Goal: Task Accomplishment & Management: Complete application form

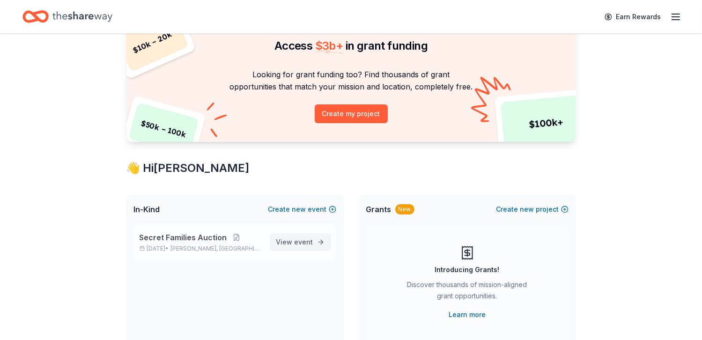
scroll to position [53, 0]
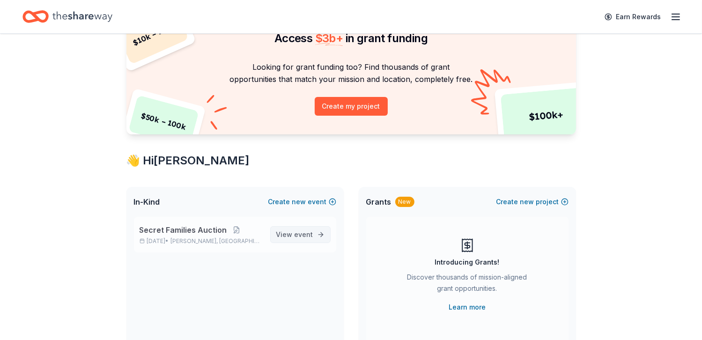
click at [289, 232] on span "View event" at bounding box center [294, 234] width 37 height 11
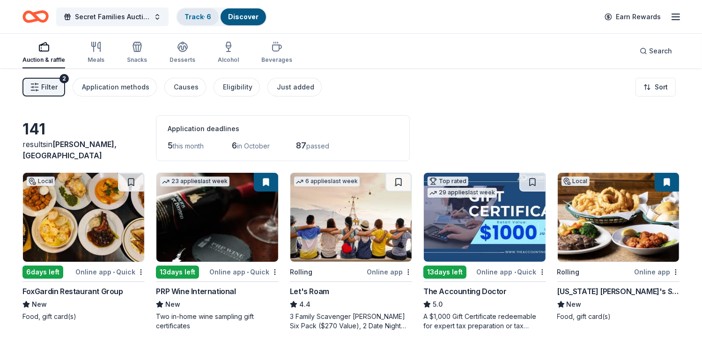
click at [196, 18] on link "Track · 6" at bounding box center [198, 17] width 27 height 8
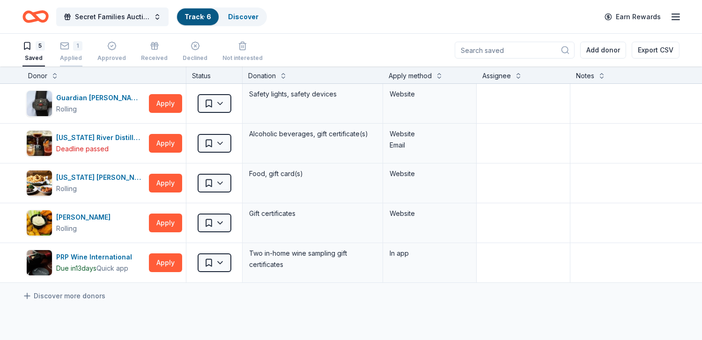
click at [71, 44] on div "1" at bounding box center [71, 45] width 22 height 9
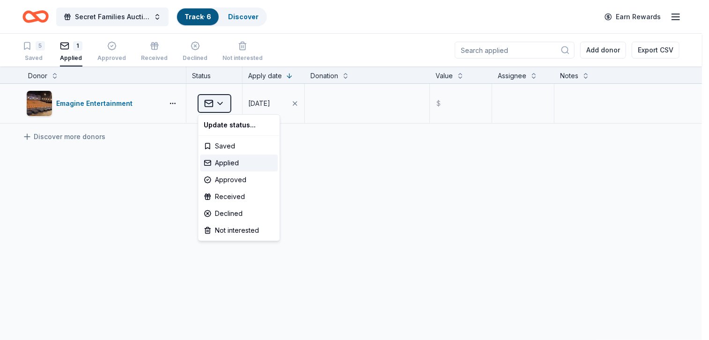
click at [221, 98] on html "Secret Families Auction Track · 6 Discover Earn Rewards 5 Saved 1 Applied Appro…" at bounding box center [354, 170] width 709 height 340
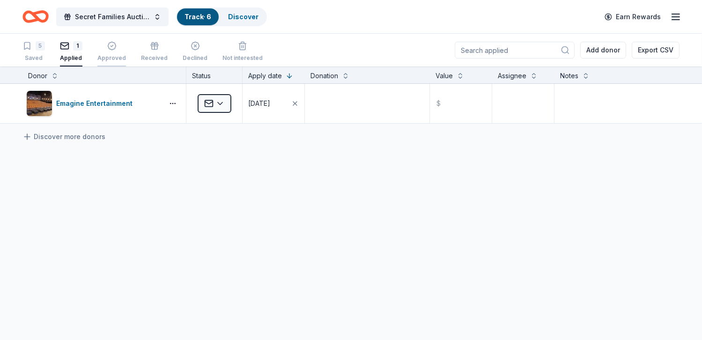
click at [111, 44] on icon "button" at bounding box center [111, 45] width 9 height 9
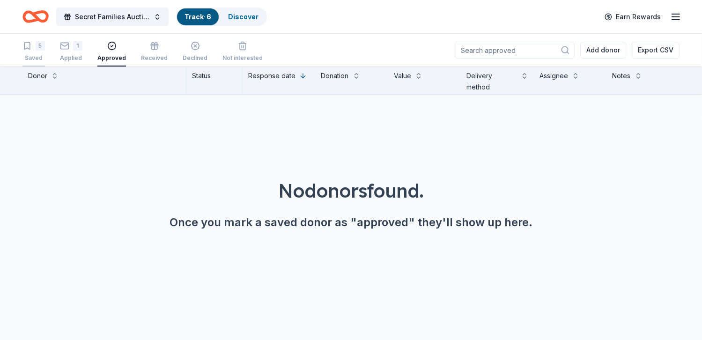
click at [36, 44] on div "5" at bounding box center [40, 45] width 9 height 9
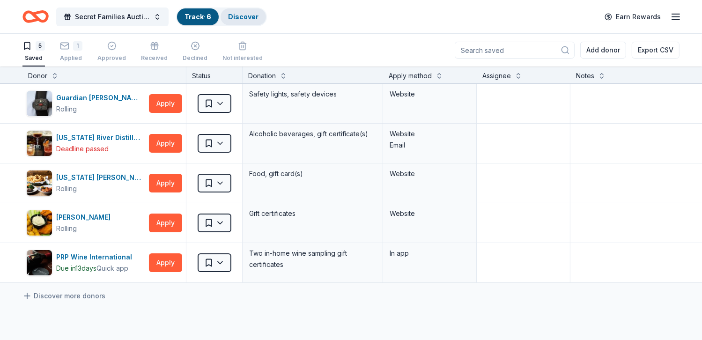
click at [248, 12] on div "Discover" at bounding box center [243, 16] width 45 height 17
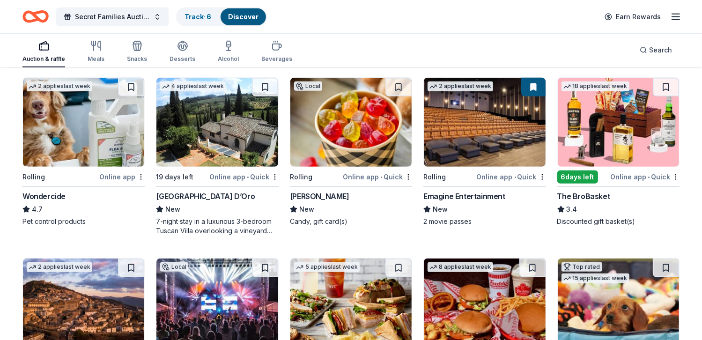
scroll to position [544, 0]
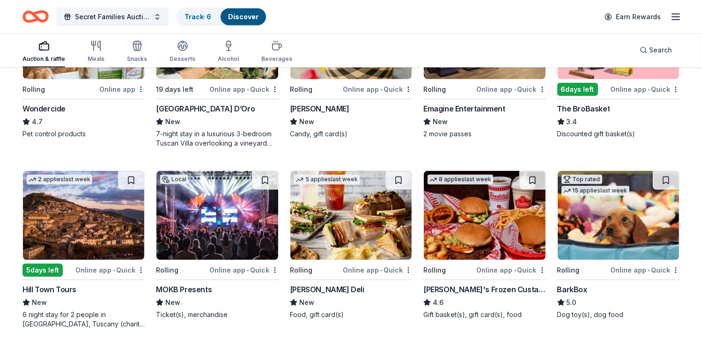
click at [632, 241] on img at bounding box center [618, 215] width 121 height 89
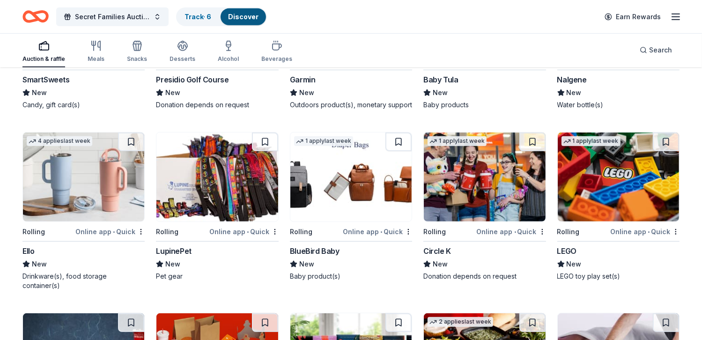
scroll to position [4150, 0]
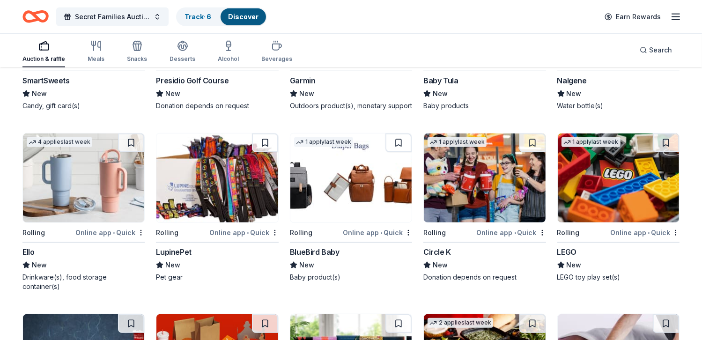
click at [81, 206] on img at bounding box center [83, 177] width 121 height 89
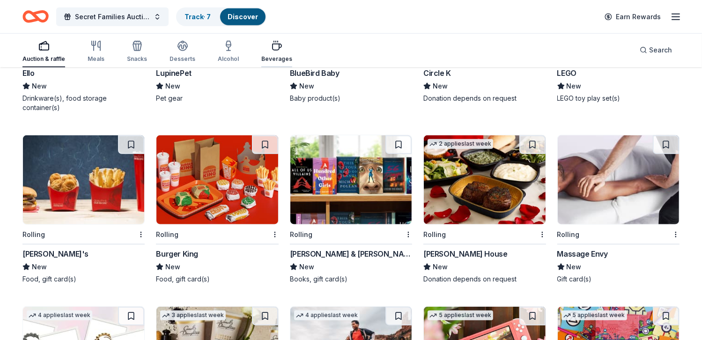
scroll to position [4328, 0]
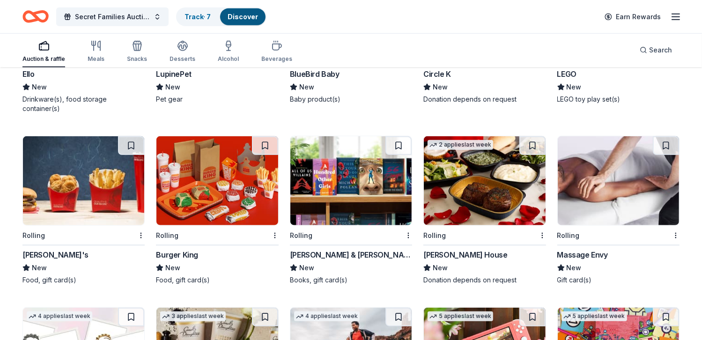
click at [317, 249] on div "Barnes & Noble" at bounding box center [351, 254] width 122 height 11
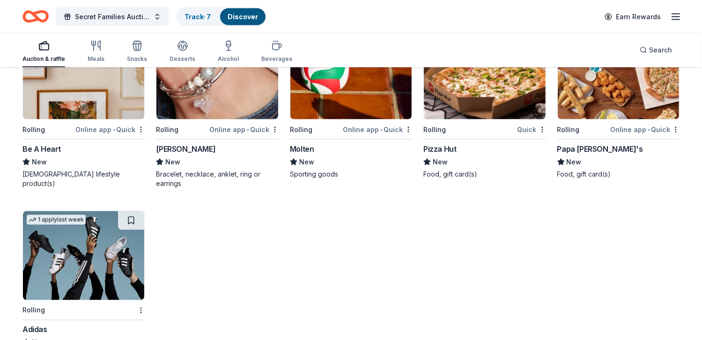
scroll to position [4983, 0]
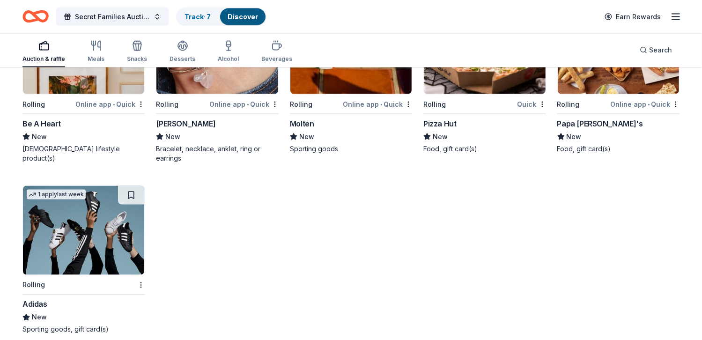
click at [59, 237] on img at bounding box center [83, 230] width 121 height 89
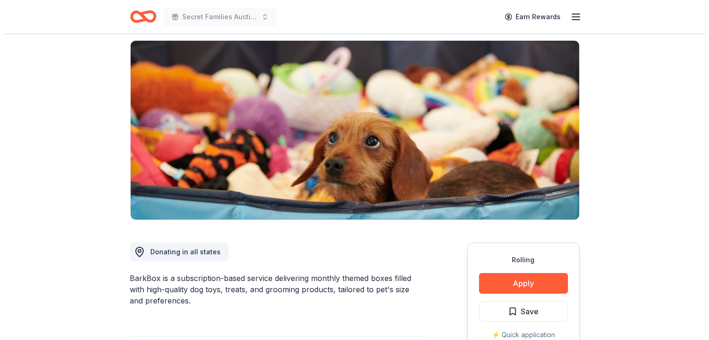
scroll to position [130, 0]
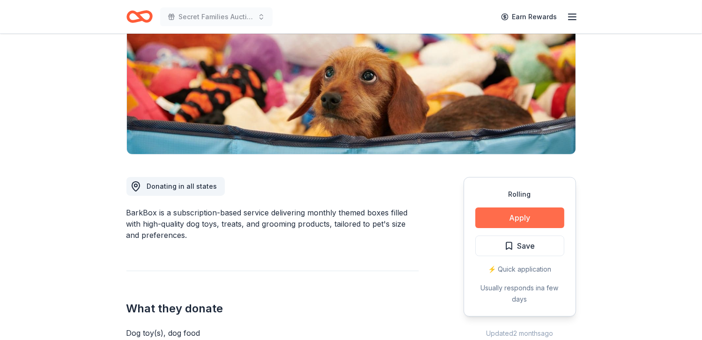
click at [521, 213] on button "Apply" at bounding box center [519, 217] width 89 height 21
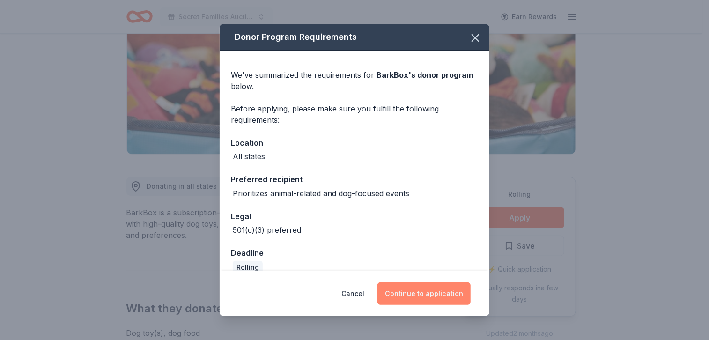
click at [408, 296] on button "Continue to application" at bounding box center [423, 293] width 93 height 22
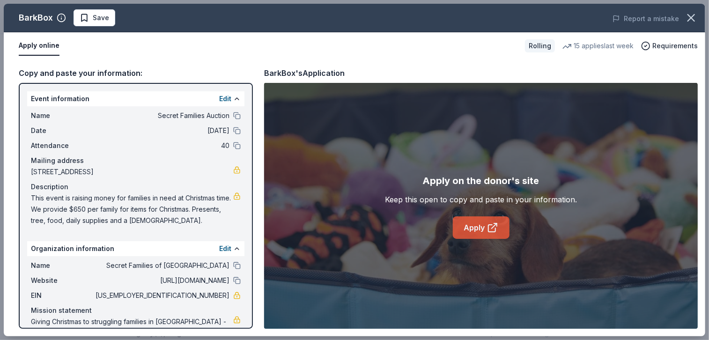
click at [491, 225] on icon at bounding box center [491, 228] width 7 height 7
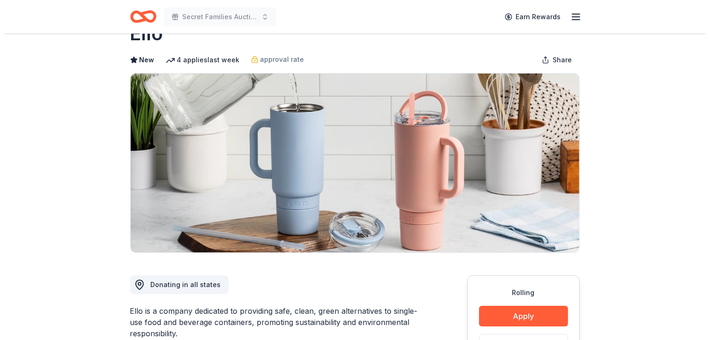
scroll to position [131, 0]
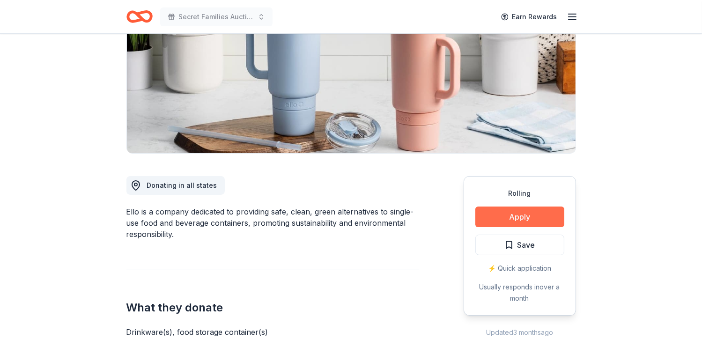
click at [513, 213] on button "Apply" at bounding box center [519, 217] width 89 height 21
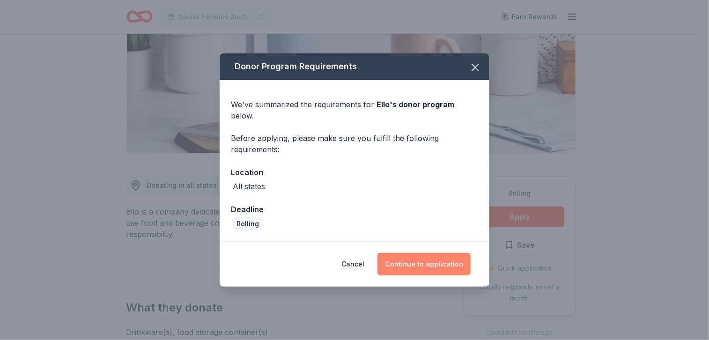
click at [420, 255] on button "Continue to application" at bounding box center [423, 264] width 93 height 22
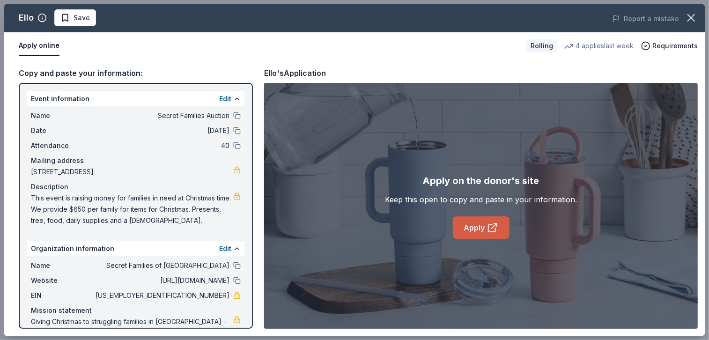
click at [489, 226] on icon at bounding box center [492, 227] width 11 height 11
click at [66, 16] on span "Save" at bounding box center [75, 17] width 30 height 11
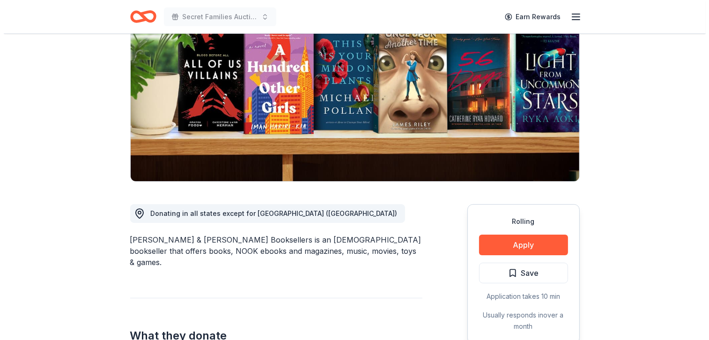
scroll to position [103, 0]
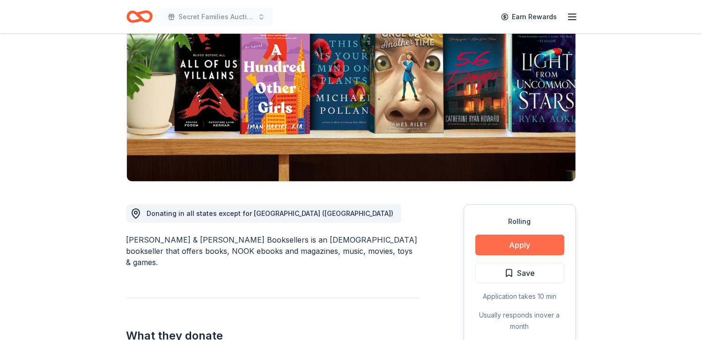
click at [512, 241] on button "Apply" at bounding box center [519, 245] width 89 height 21
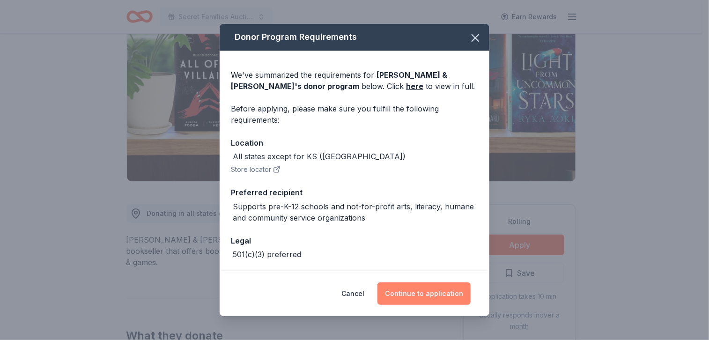
click at [427, 295] on button "Continue to application" at bounding box center [423, 293] width 93 height 22
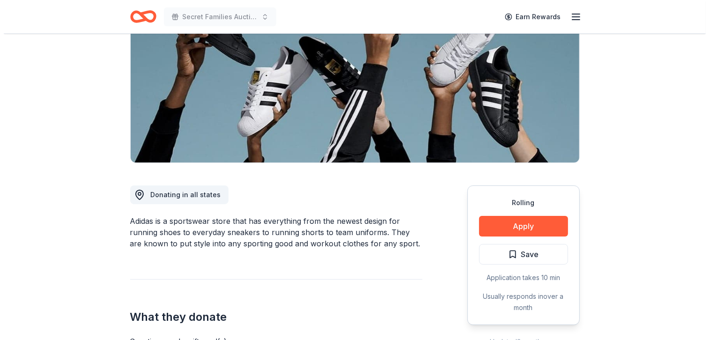
scroll to position [131, 0]
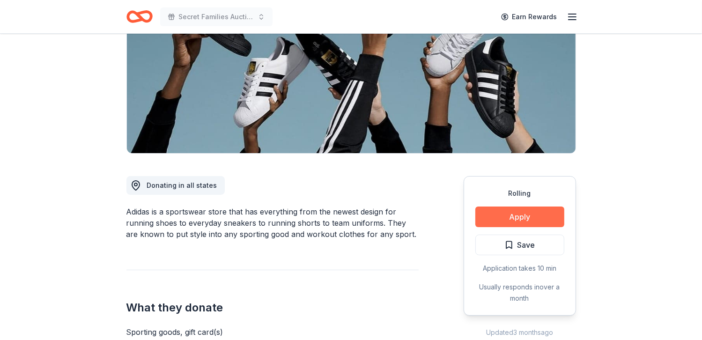
click at [512, 217] on button "Apply" at bounding box center [519, 217] width 89 height 21
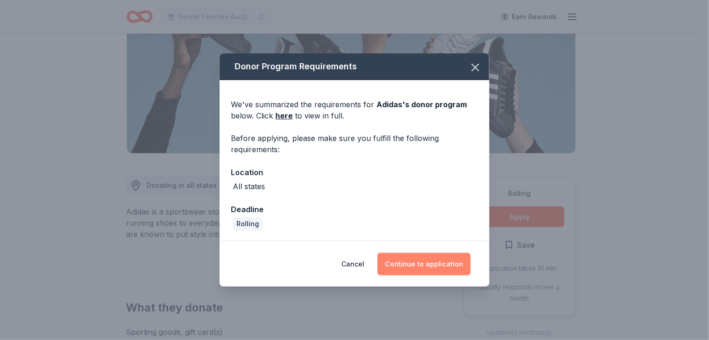
click at [420, 258] on button "Continue to application" at bounding box center [423, 264] width 93 height 22
